Goal: Task Accomplishment & Management: Use online tool/utility

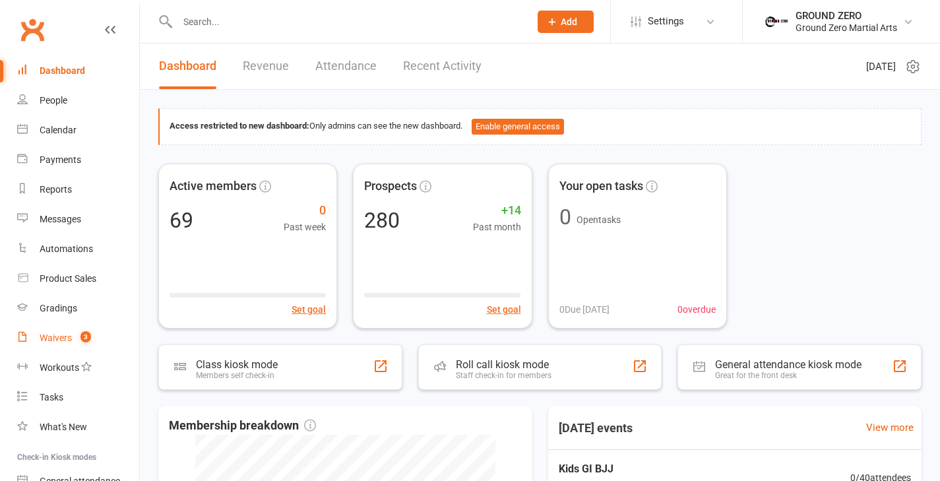
click at [59, 342] on div "Waivers" at bounding box center [56, 337] width 32 height 11
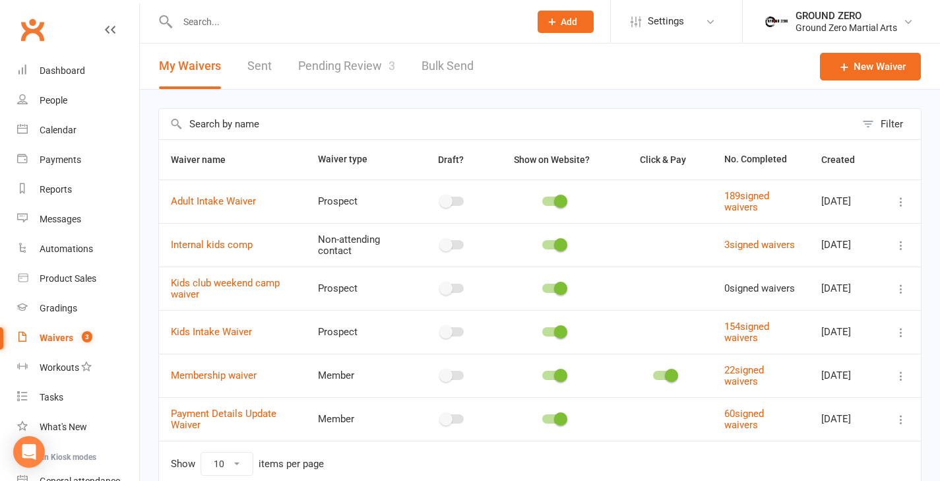
click at [376, 72] on link "Pending Review 3" at bounding box center [346, 66] width 97 height 45
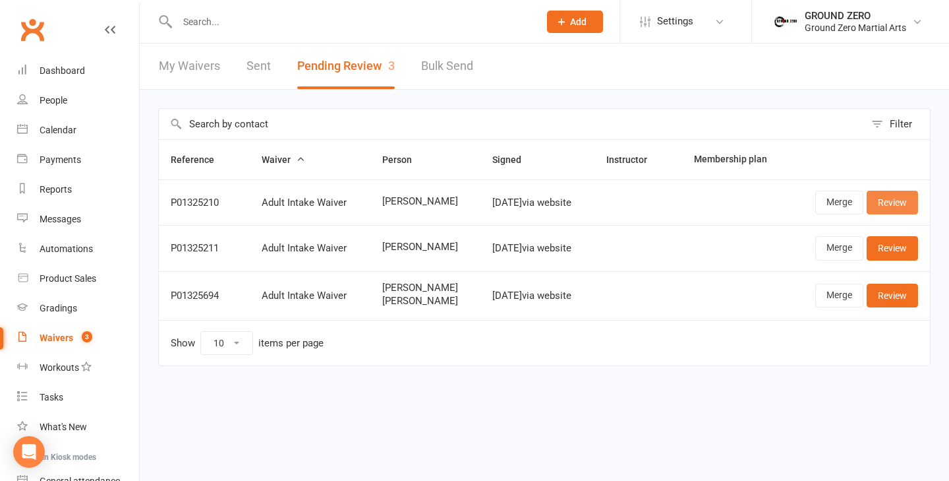
click at [894, 196] on link "Review" at bounding box center [892, 203] width 51 height 24
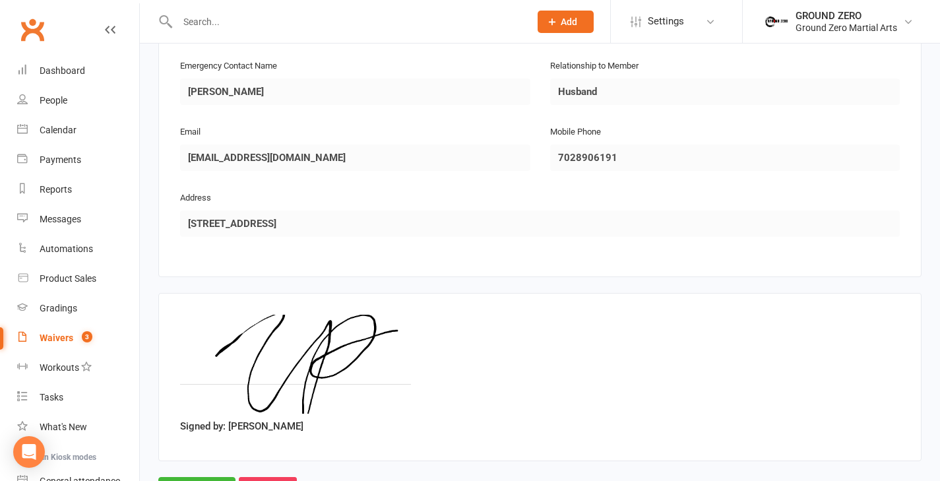
scroll to position [709, 0]
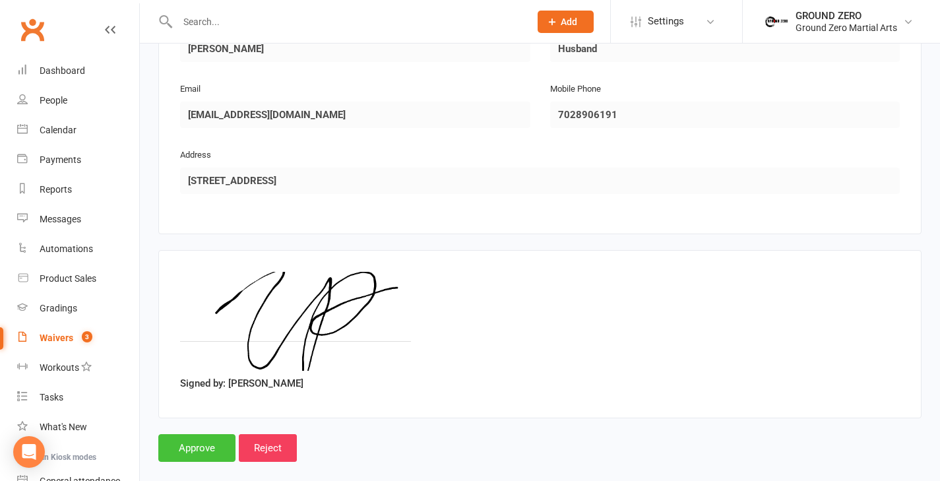
click at [191, 434] on input "Approve" at bounding box center [196, 448] width 77 height 28
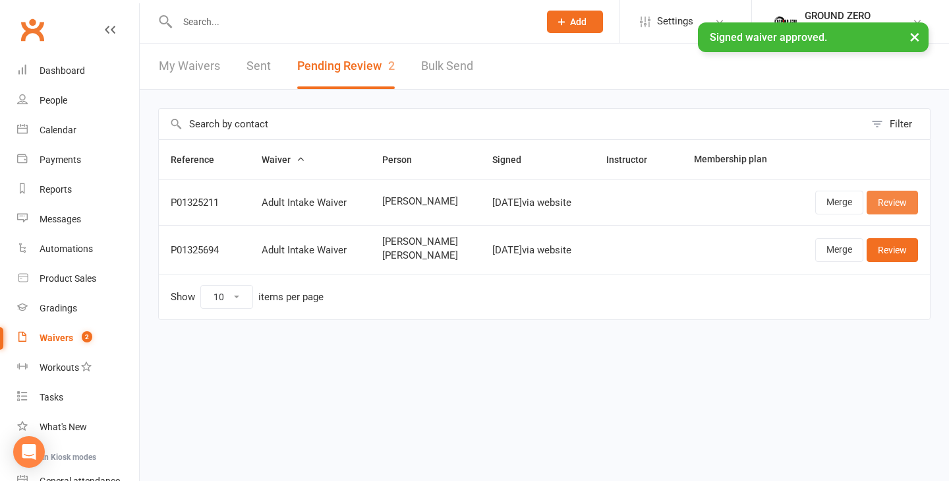
click at [909, 198] on link "Review" at bounding box center [892, 203] width 51 height 24
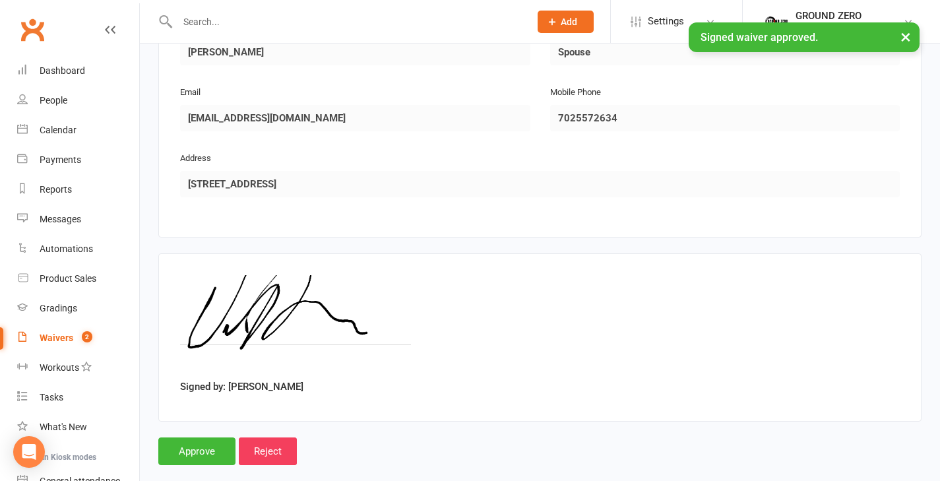
scroll to position [804, 0]
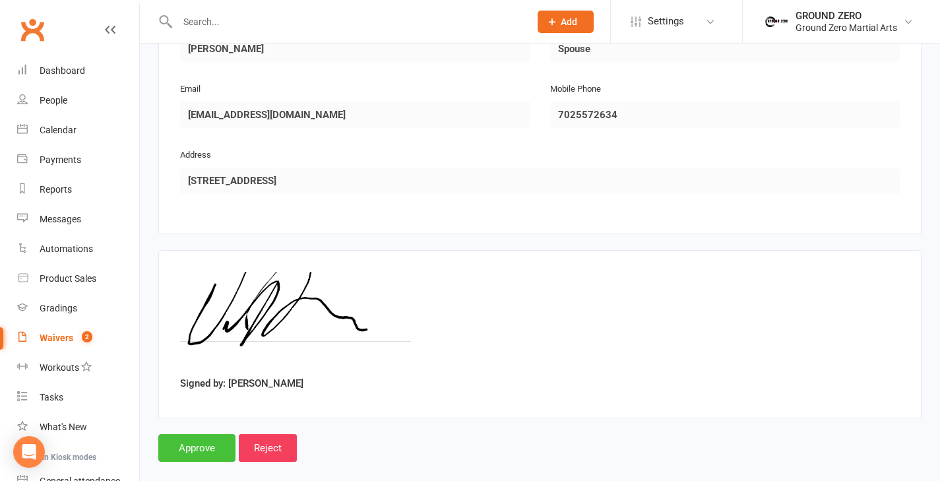
click at [206, 434] on input "Approve" at bounding box center [196, 448] width 77 height 28
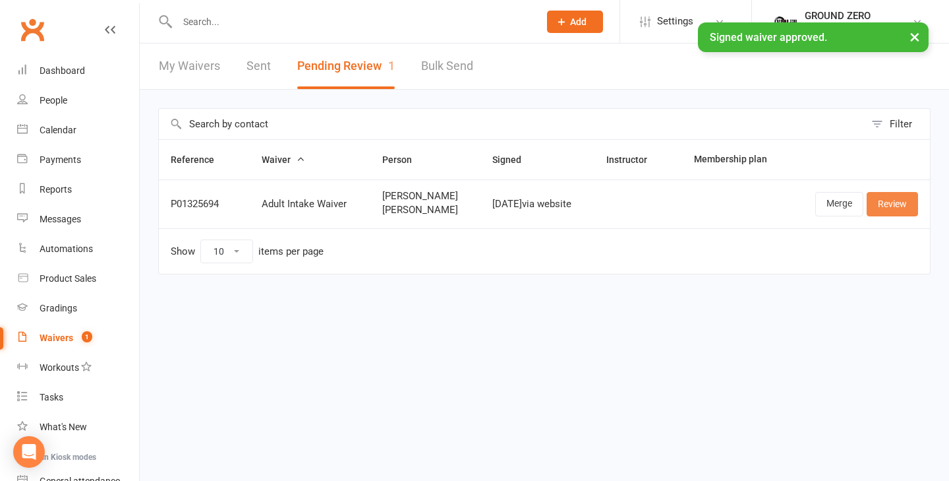
click at [887, 208] on link "Review" at bounding box center [892, 204] width 51 height 24
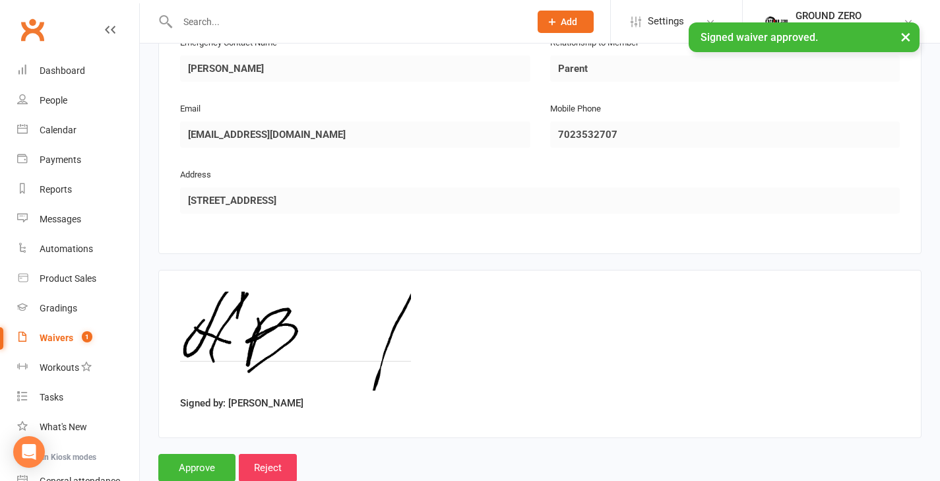
scroll to position [1208, 0]
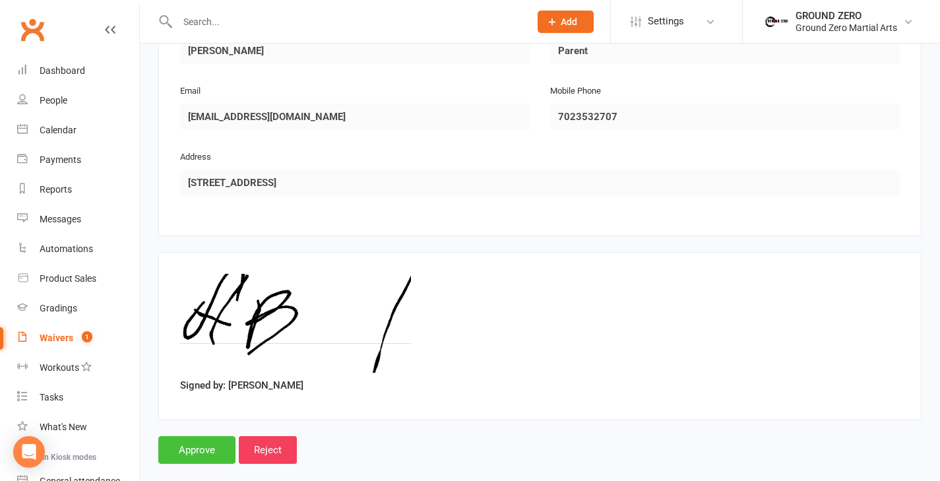
click at [220, 436] on input "Approve" at bounding box center [196, 450] width 77 height 28
